Goal: Navigation & Orientation: Find specific page/section

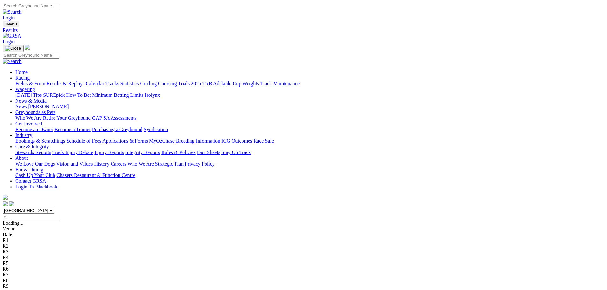
click at [49, 144] on link "Care & Integrity" at bounding box center [32, 146] width 34 height 5
click at [28, 156] on link "About" at bounding box center [21, 158] width 13 height 5
click at [47, 98] on link "News & Media" at bounding box center [30, 100] width 31 height 5
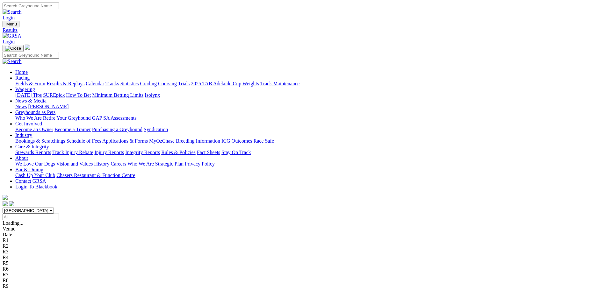
click at [69, 104] on link "[PERSON_NAME]" at bounding box center [48, 106] width 40 height 5
